Goal: Transaction & Acquisition: Purchase product/service

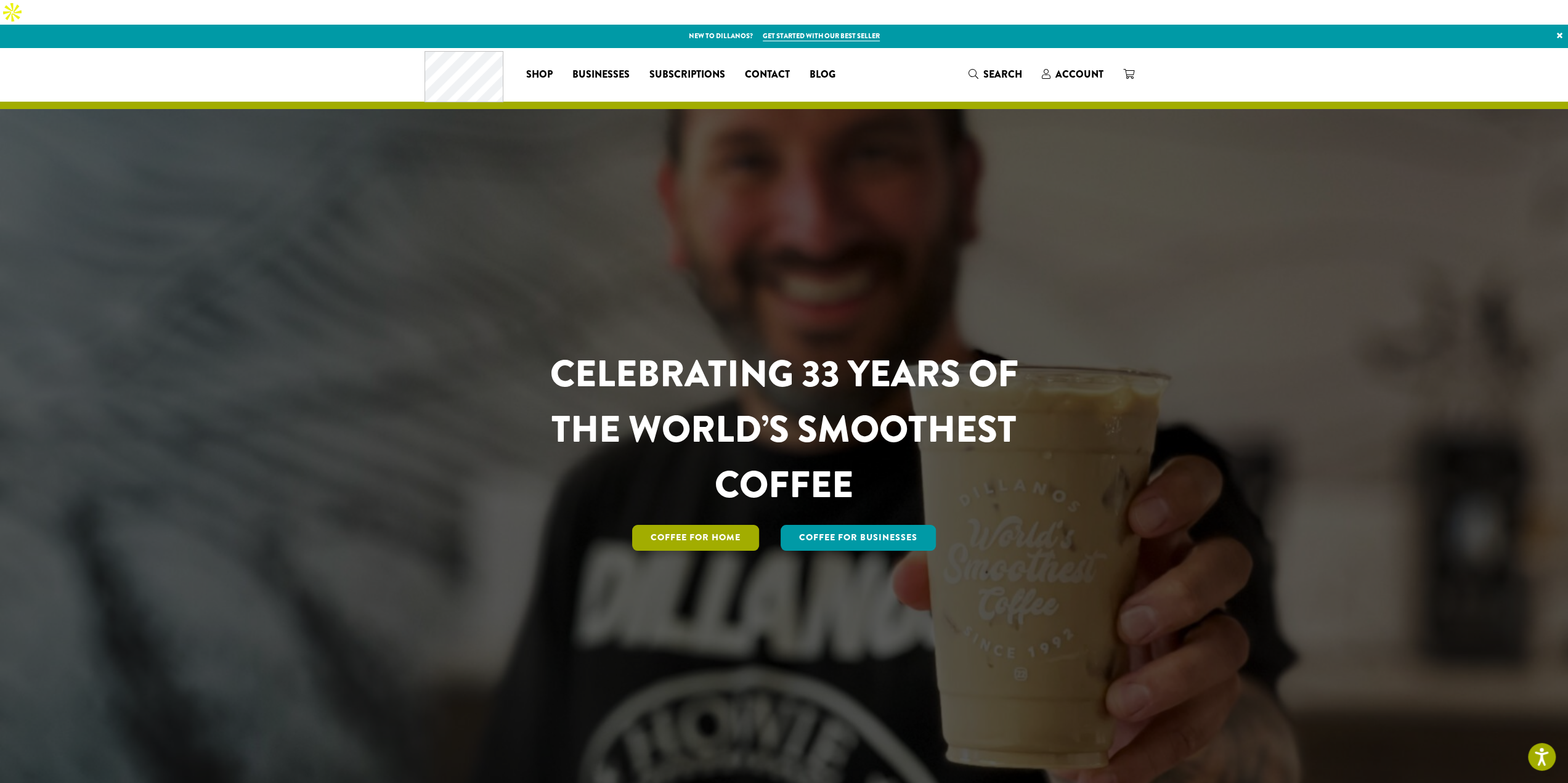
click at [744, 525] on link "Coffee for Home" at bounding box center [696, 538] width 127 height 26
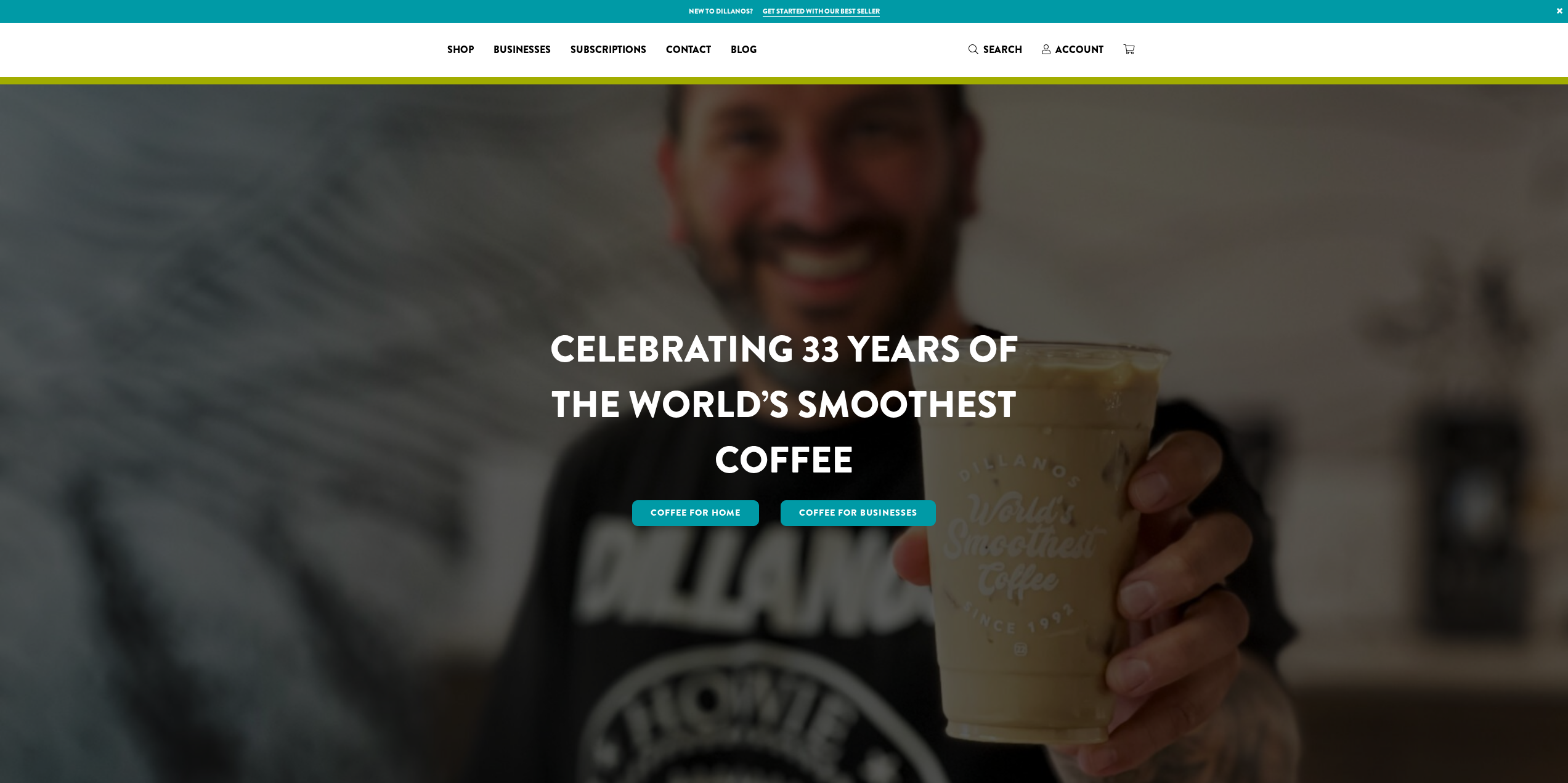
click at [884, 490] on div "CELEBRATING 33 YEARS OF THE WORLD’S SMOOTHEST COFFEE Coffee for Home Coffee For…" at bounding box center [784, 425] width 541 height 207
click at [883, 509] on link "Coffee For Businesses" at bounding box center [858, 513] width 155 height 26
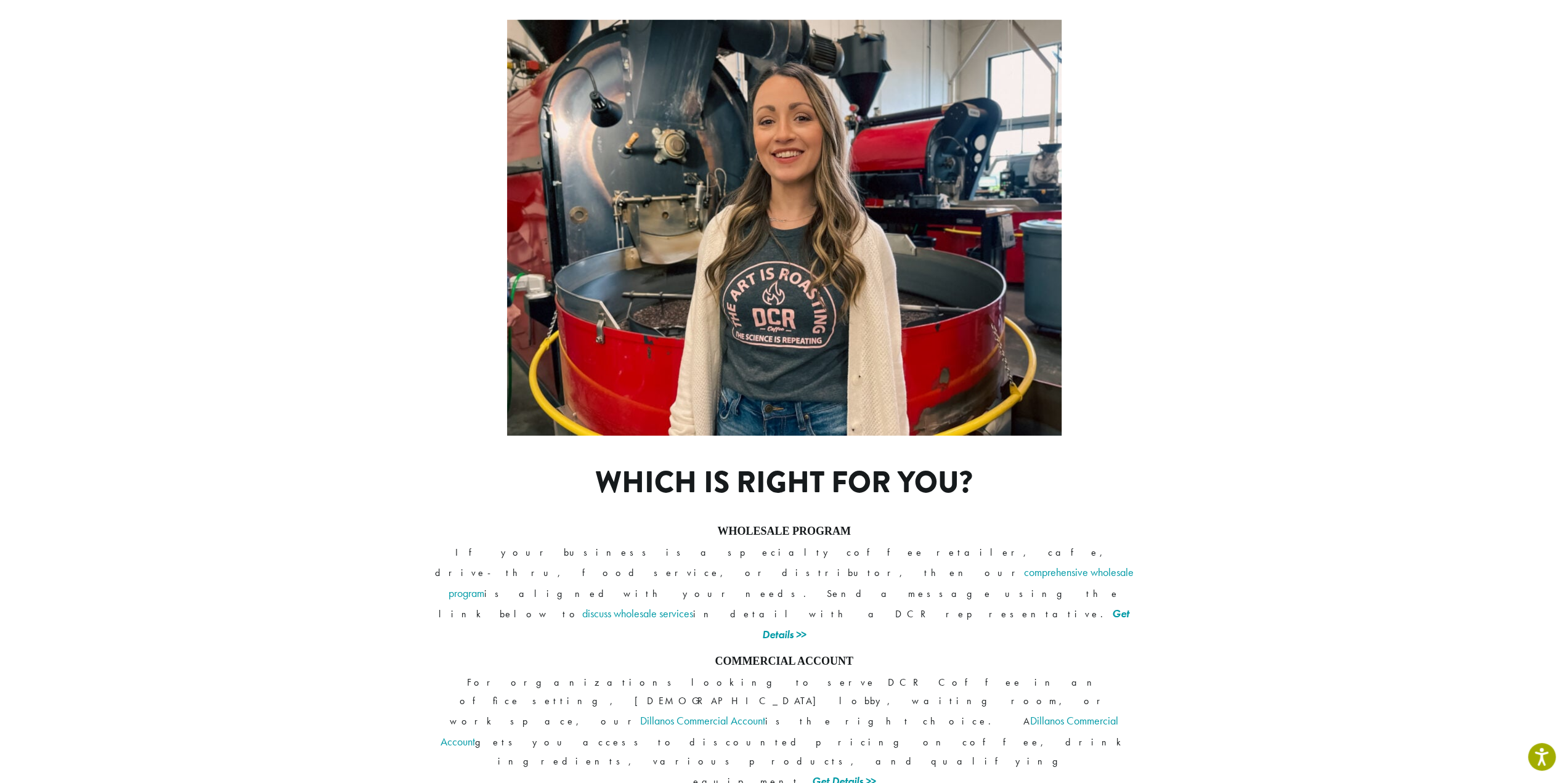
scroll to position [651, 0]
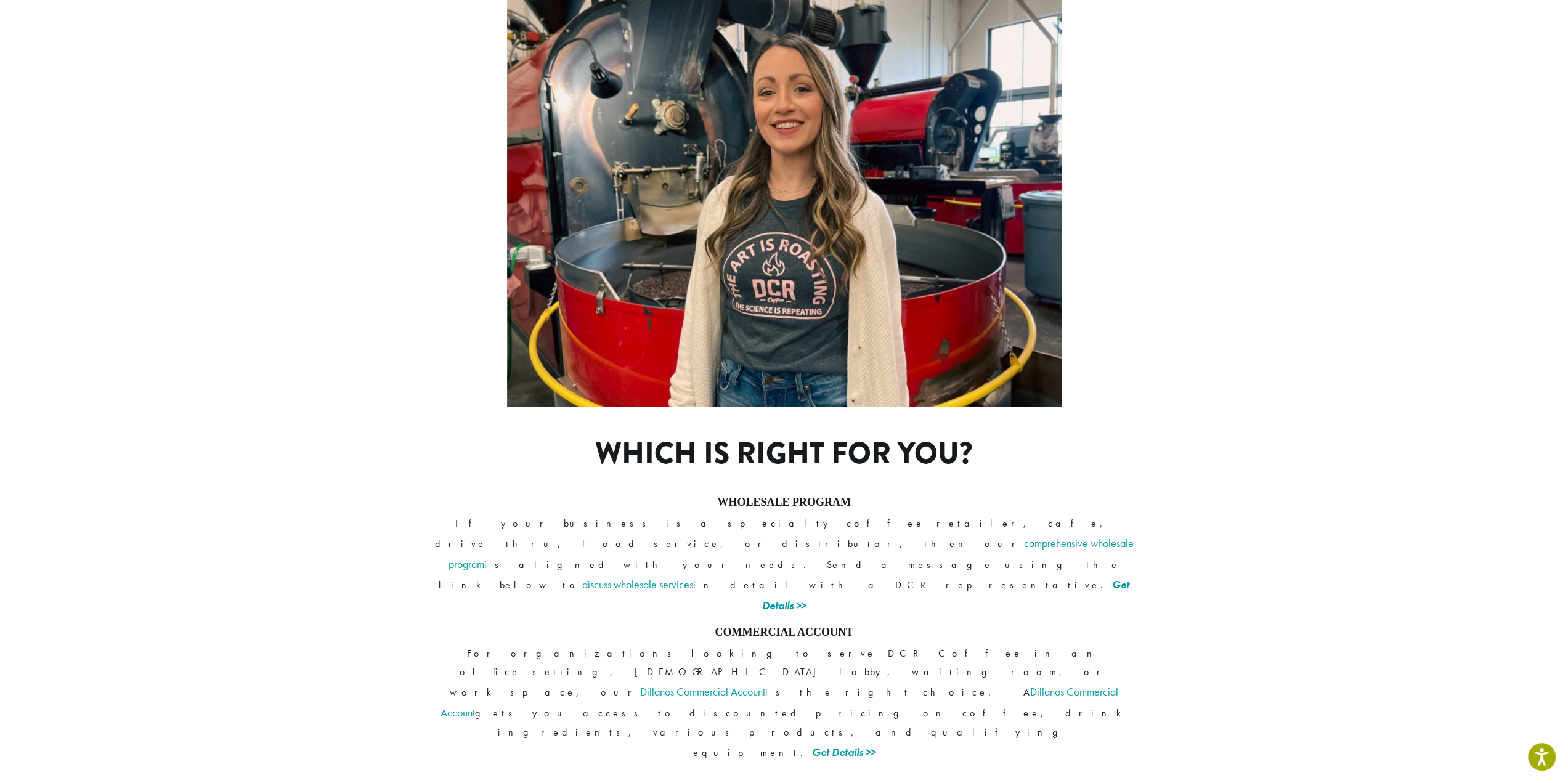
click at [1226, 437] on section "Which is right for you? WHOLESALE PROGRAM If your business is a specialty coffe…" at bounding box center [784, 644] width 1568 height 476
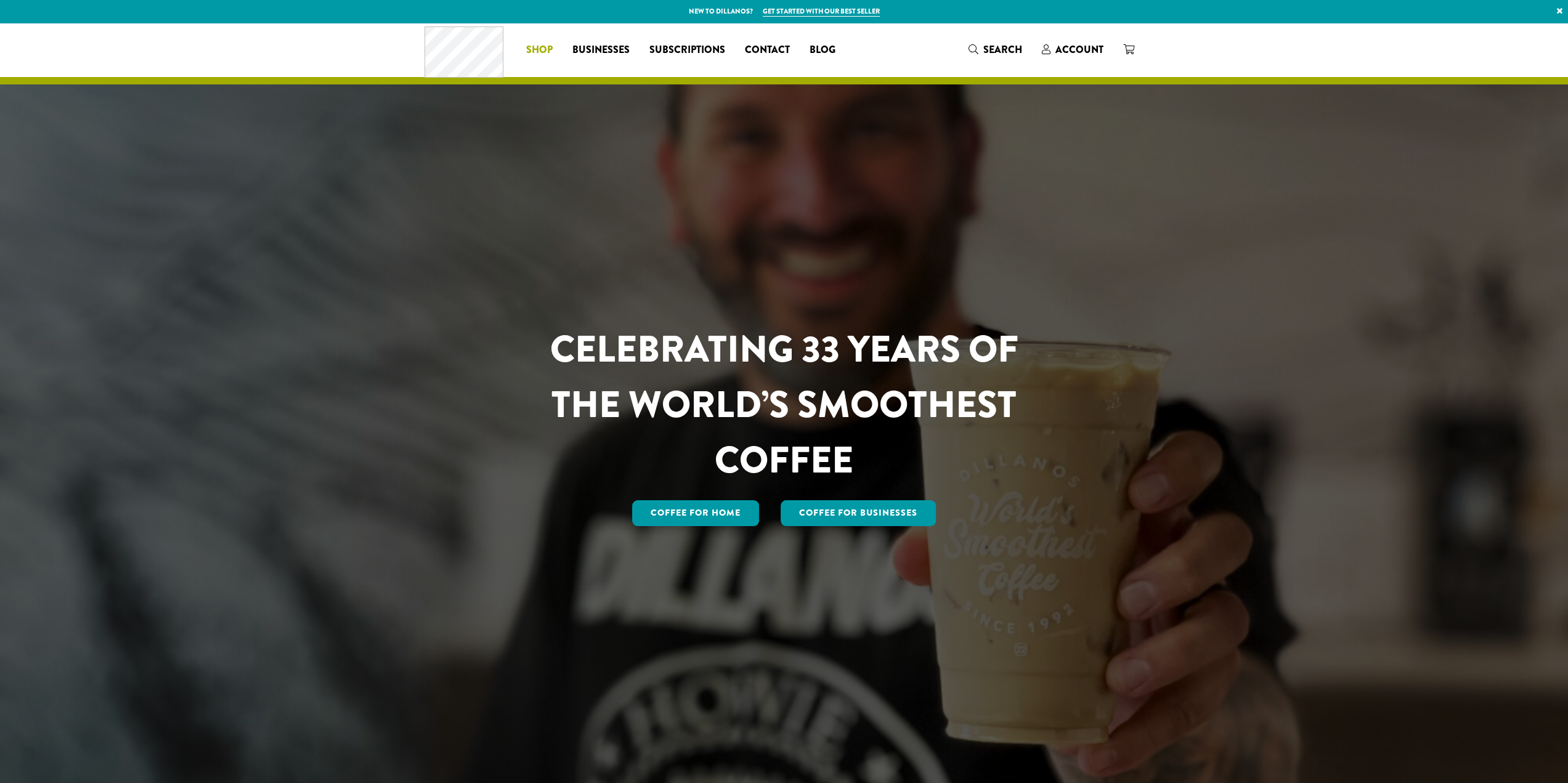
click at [541, 52] on span "Shop" at bounding box center [539, 50] width 27 height 16
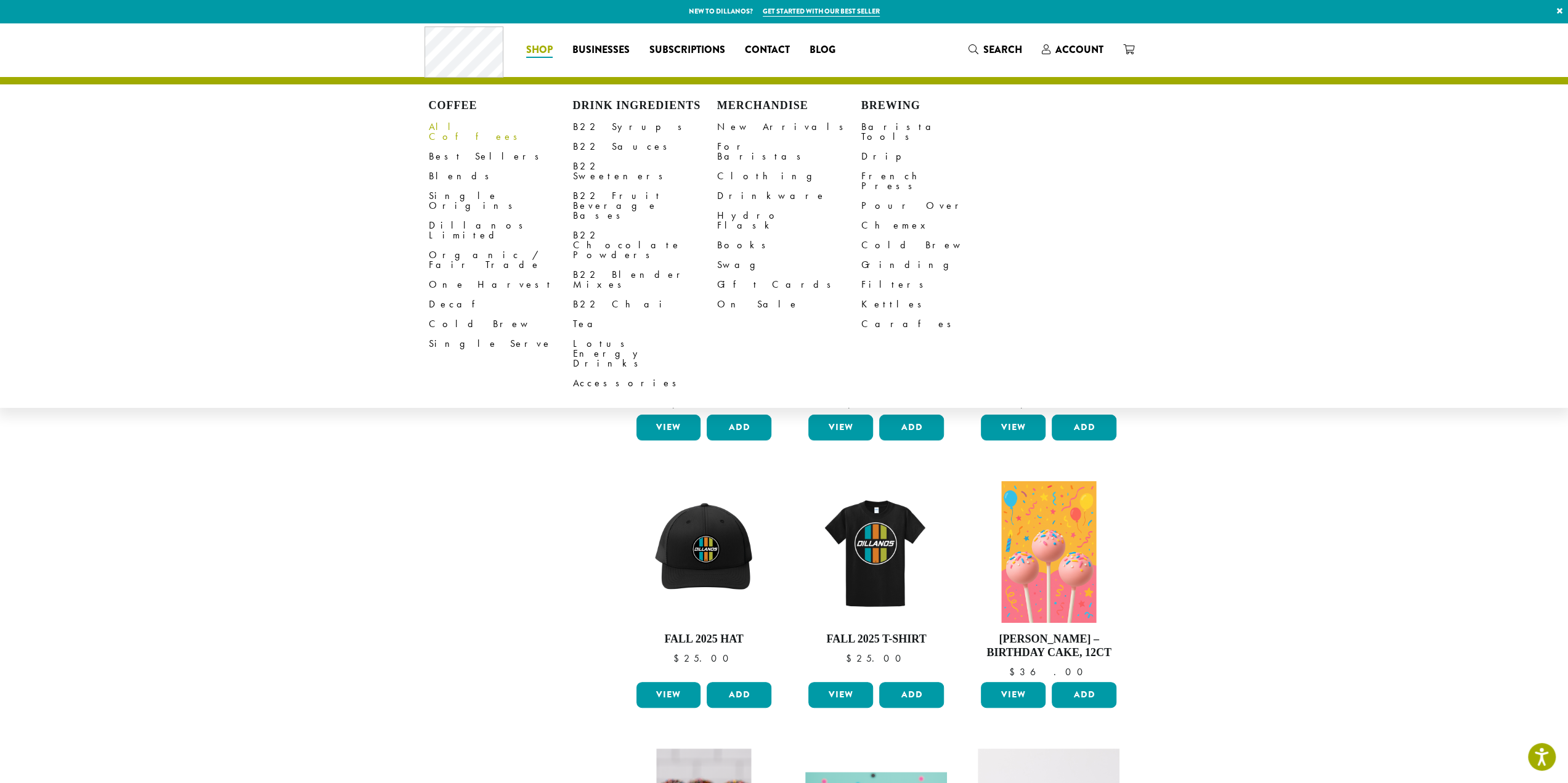
click at [454, 126] on link "All Coffees" at bounding box center [501, 131] width 144 height 29
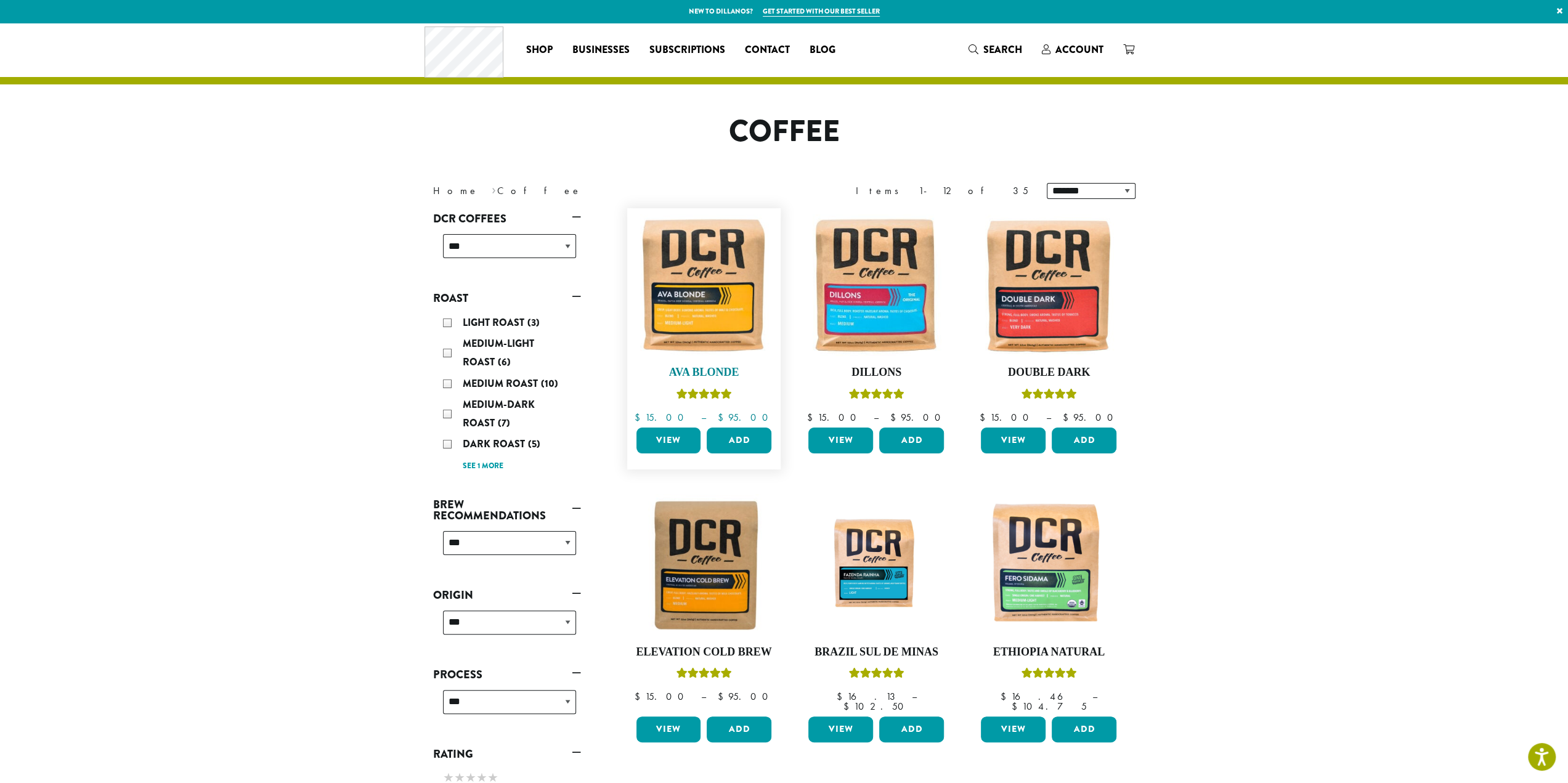
click at [700, 304] on img at bounding box center [704, 285] width 142 height 142
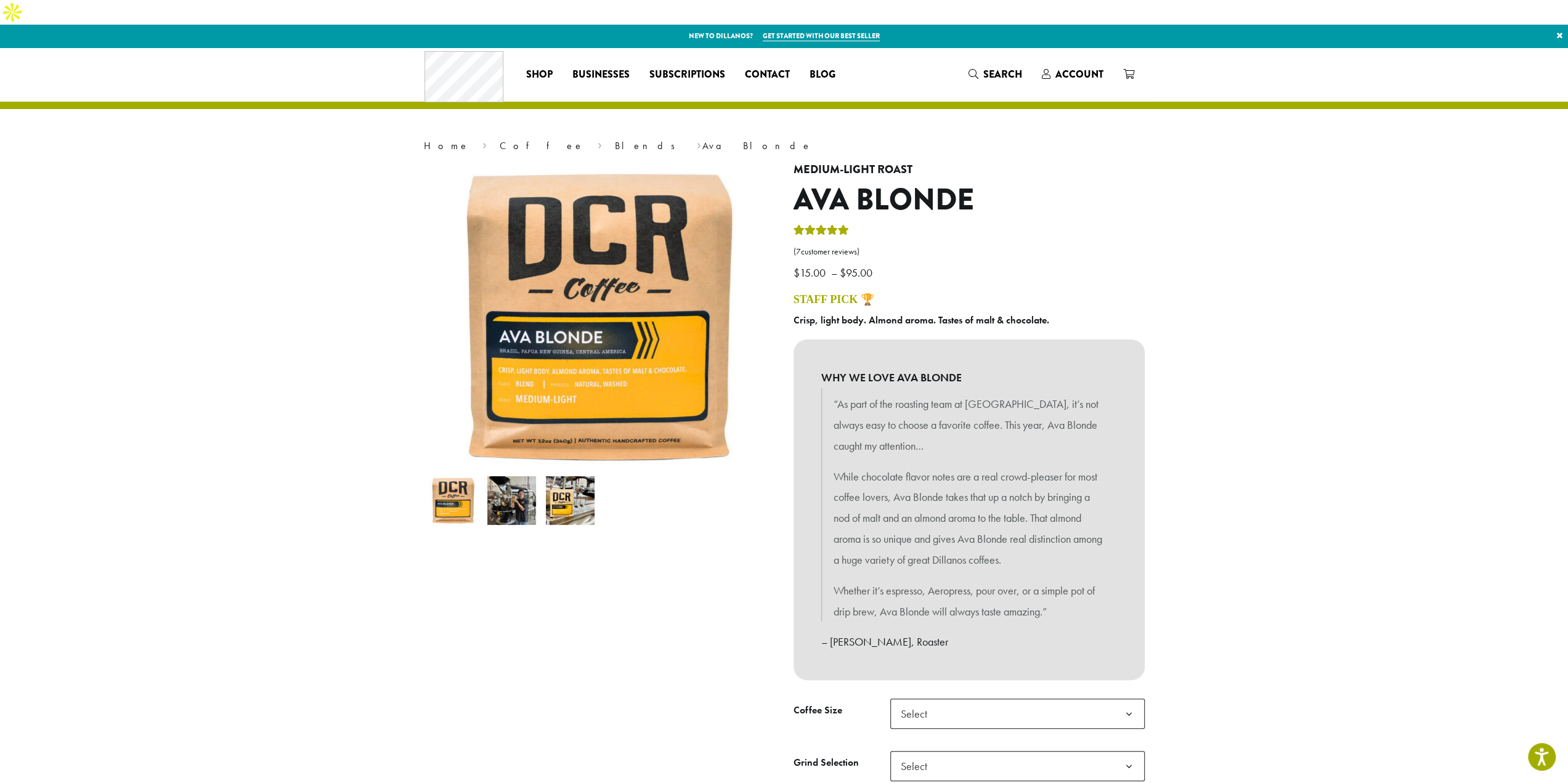
scroll to position [369, 0]
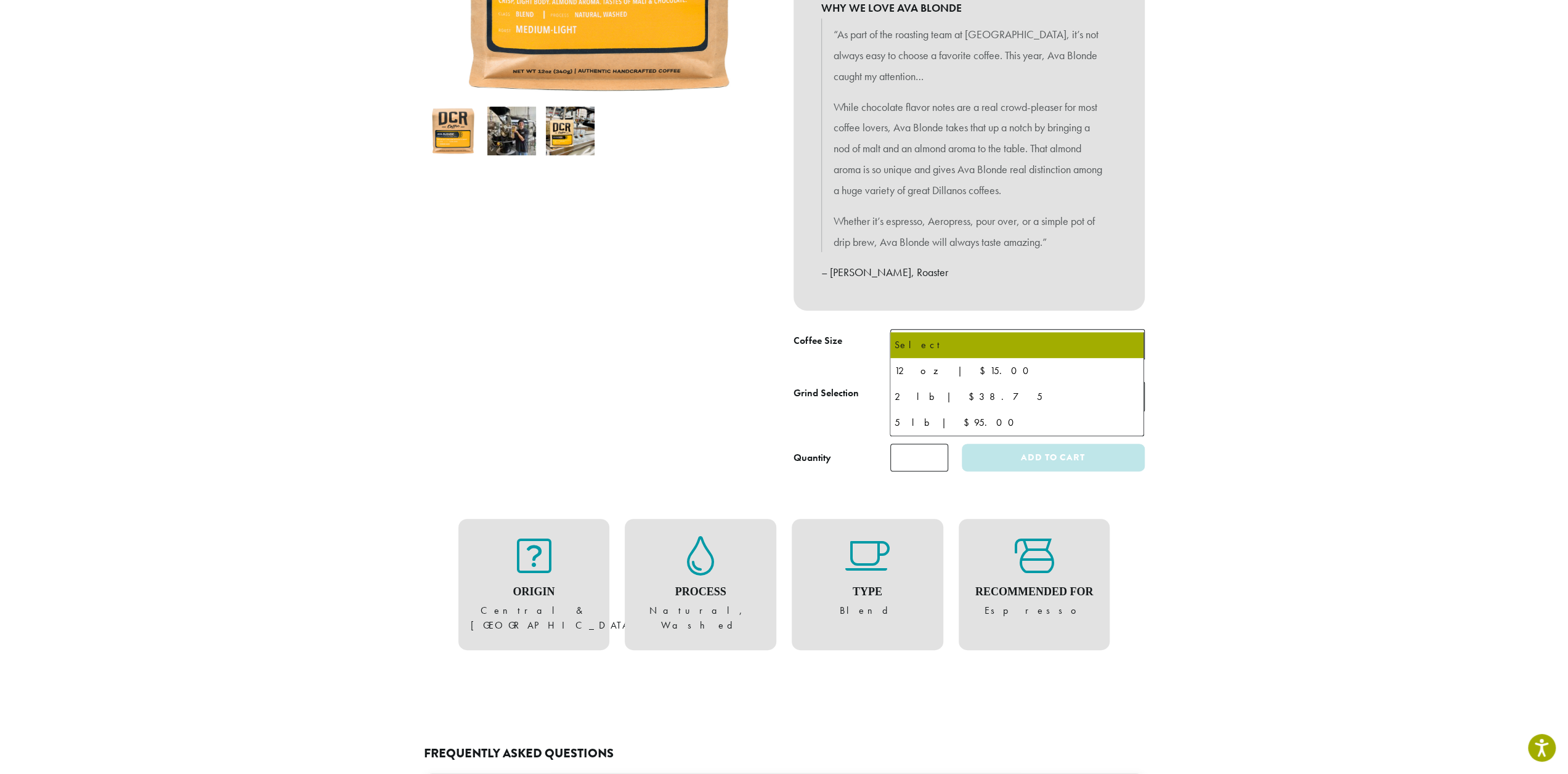
click at [954, 329] on span "Select" at bounding box center [1017, 344] width 254 height 30
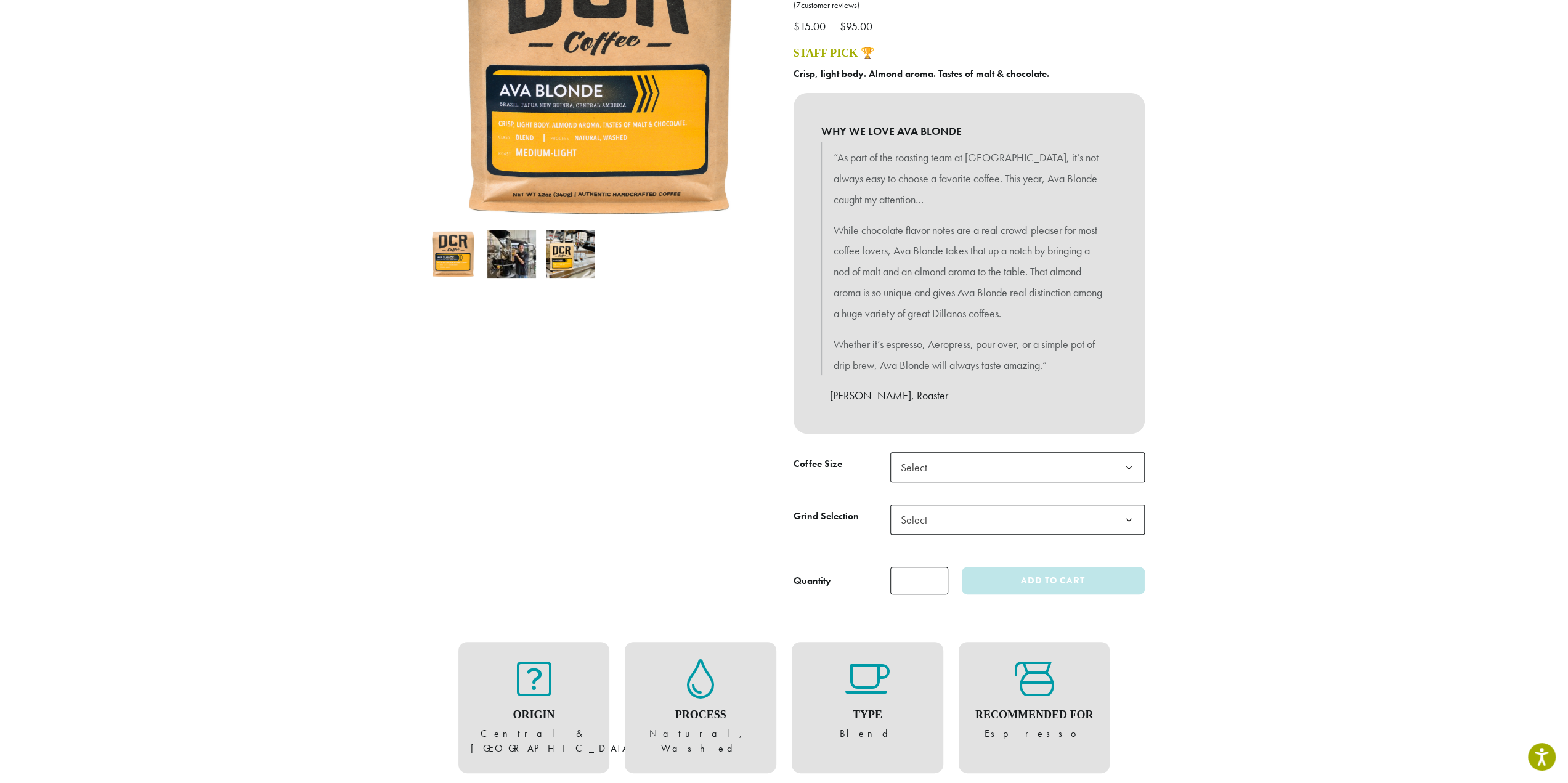
scroll to position [0, 0]
